Goal: Task Accomplishment & Management: Use online tool/utility

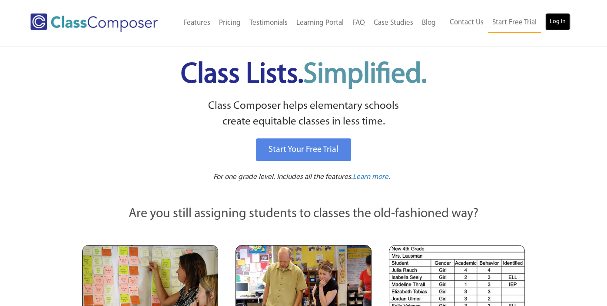
click at [555, 20] on link "Log In" at bounding box center [558, 21] width 25 height 17
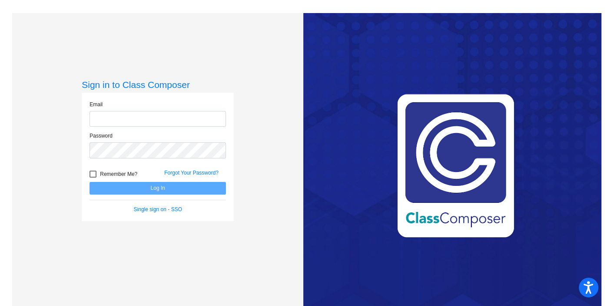
type input "aflatt@aspenk12.net"
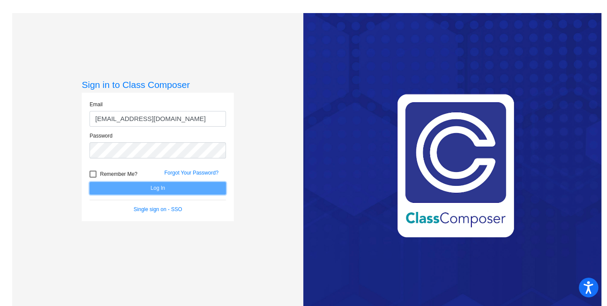
click at [140, 187] on button "Log In" at bounding box center [158, 188] width 137 height 13
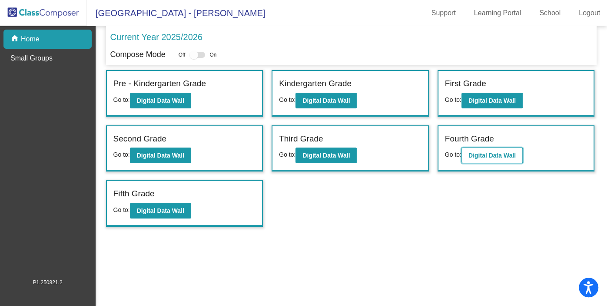
click at [496, 153] on b "Digital Data Wall" at bounding box center [492, 155] width 47 height 7
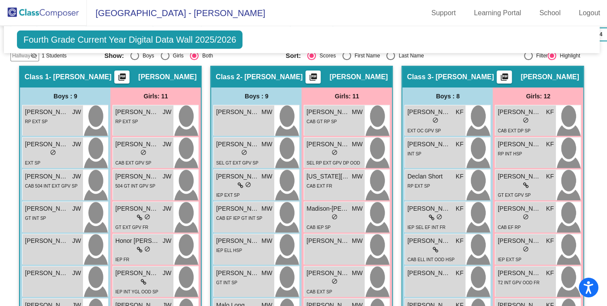
scroll to position [215, 2]
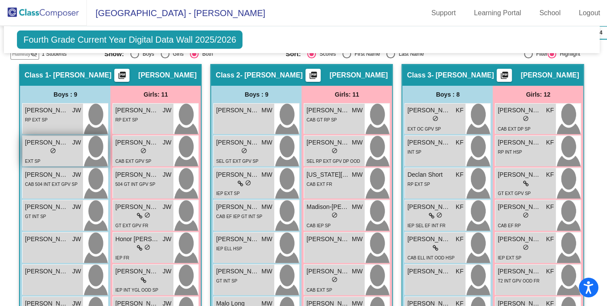
click at [108, 140] on img at bounding box center [95, 151] width 25 height 30
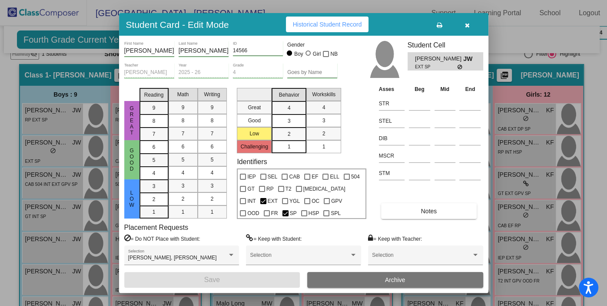
click at [468, 27] on icon "button" at bounding box center [467, 25] width 5 height 6
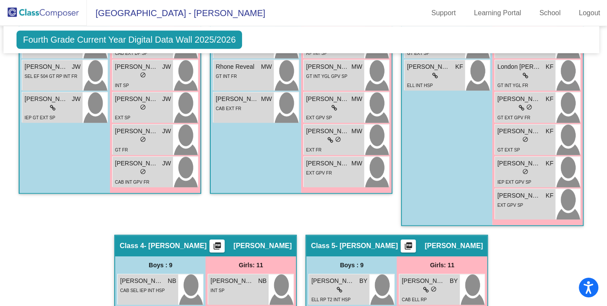
scroll to position [468, 2]
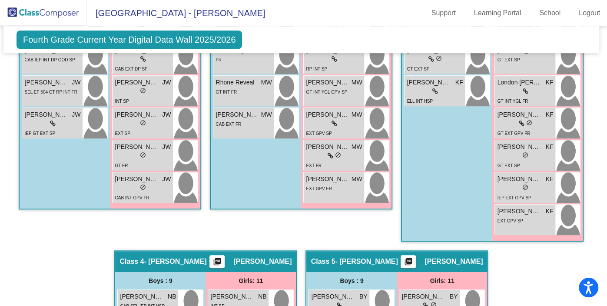
click at [160, 39] on span "Fourth Grade Current Year Digital Data Wall 2025/2026" at bounding box center [130, 39] width 226 height 18
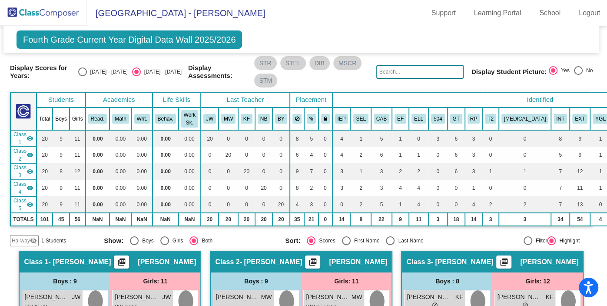
scroll to position [0, 2]
